Goal: Check status: Check status

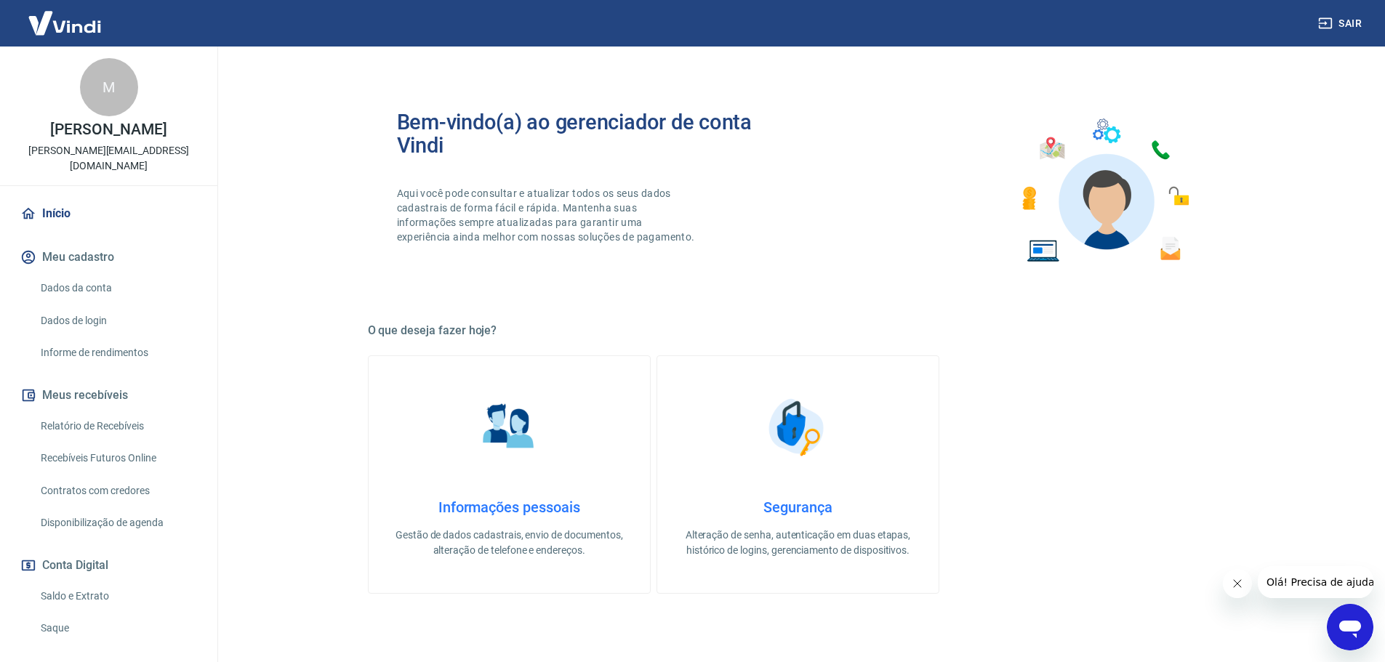
drag, startPoint x: 76, startPoint y: 579, endPoint x: 305, endPoint y: 565, distance: 228.7
click at [76, 582] on link "Saldo e Extrato" at bounding box center [117, 597] width 165 height 30
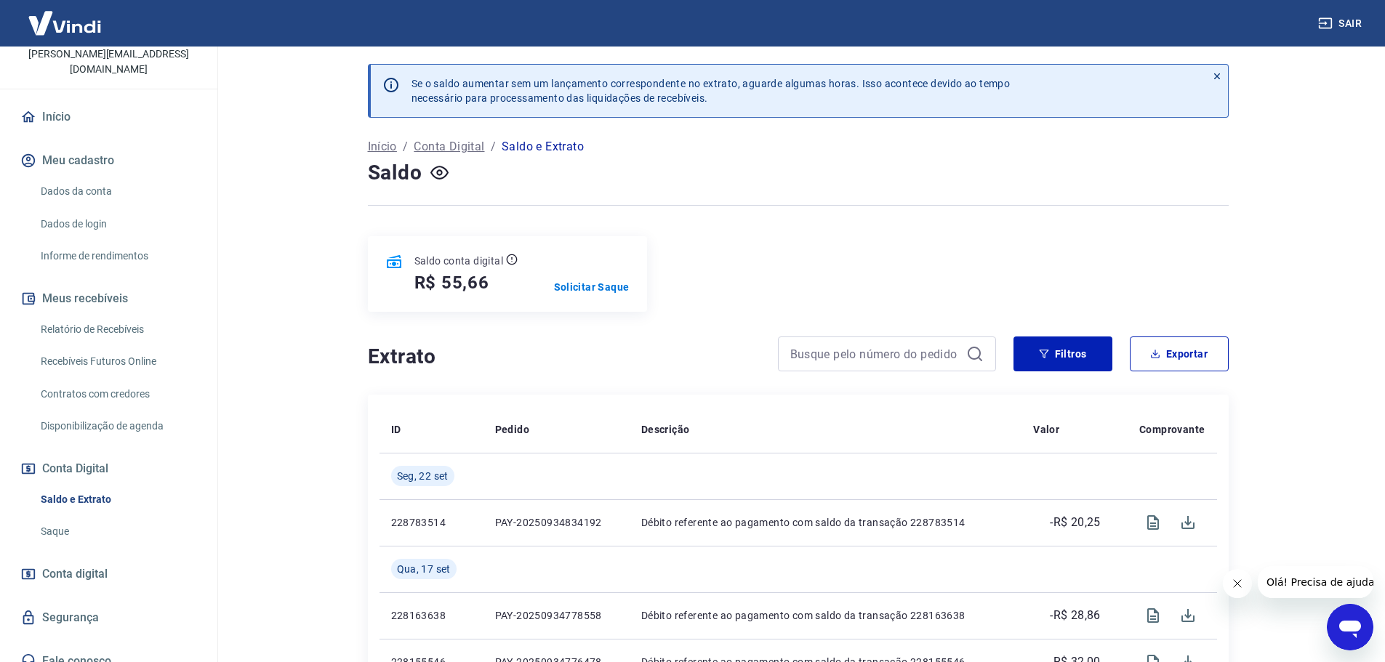
click at [65, 101] on link "Início" at bounding box center [108, 117] width 182 height 32
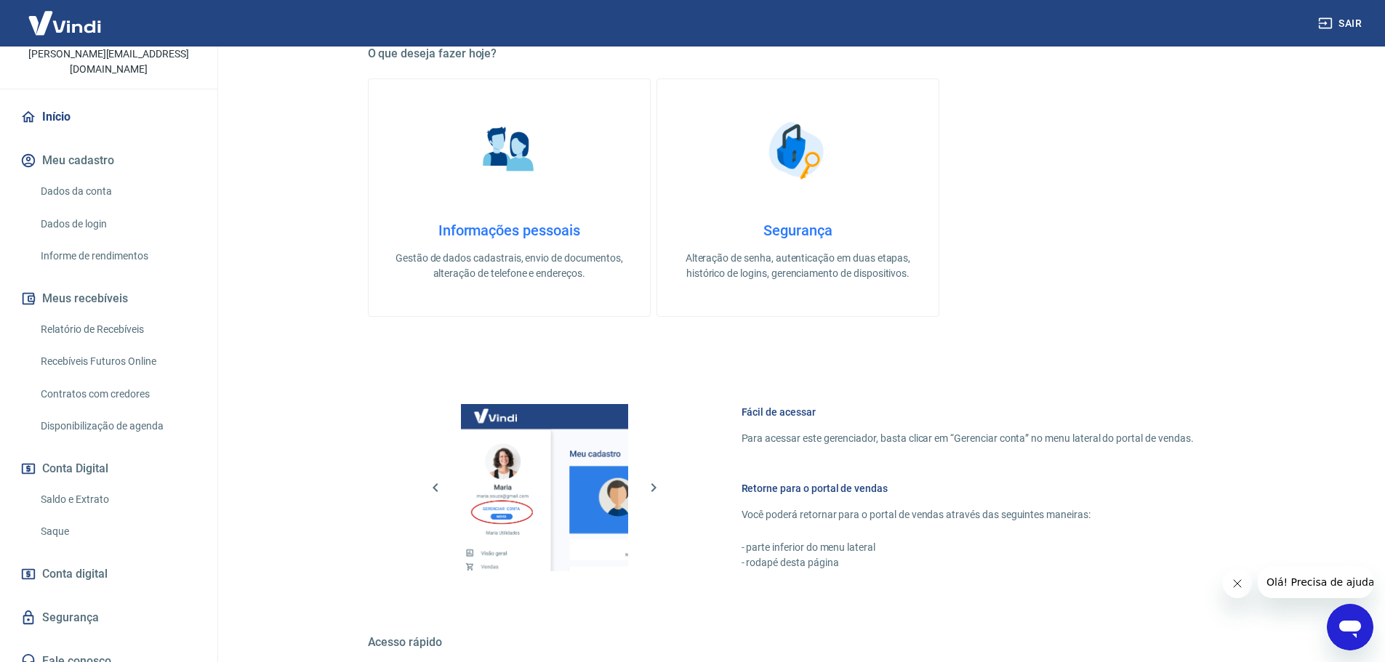
scroll to position [471, 0]
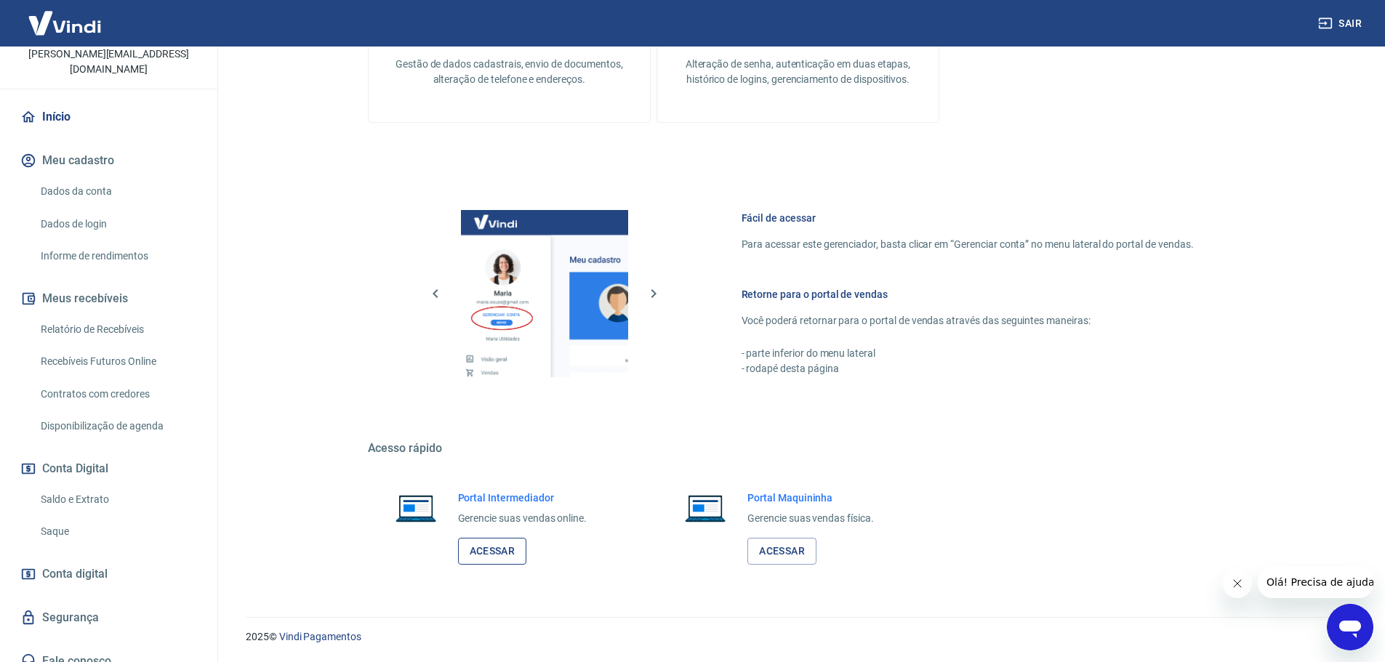
click at [481, 555] on link "Acessar" at bounding box center [492, 551] width 69 height 27
